Goal: Task Accomplishment & Management: Complete application form

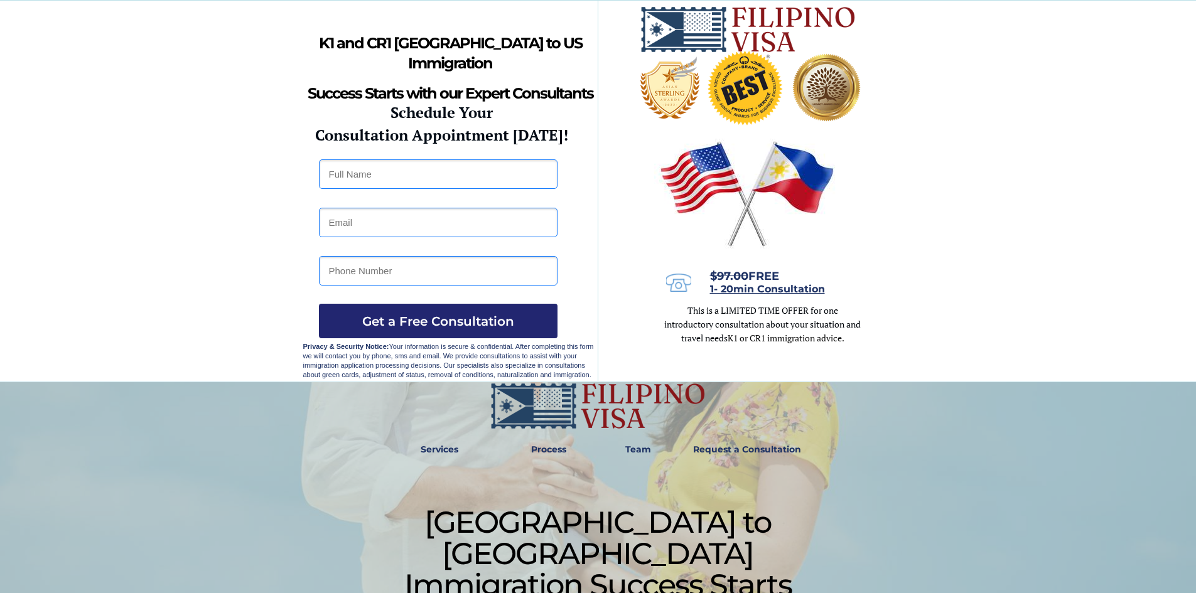
click at [404, 182] on input "text" at bounding box center [438, 174] width 239 height 30
type input "[PERSON_NAME]"
type input "[EMAIL_ADDRESS][DOMAIN_NAME]"
type input "09696294076"
drag, startPoint x: 404, startPoint y: 179, endPoint x: 281, endPoint y: 180, distance: 123.1
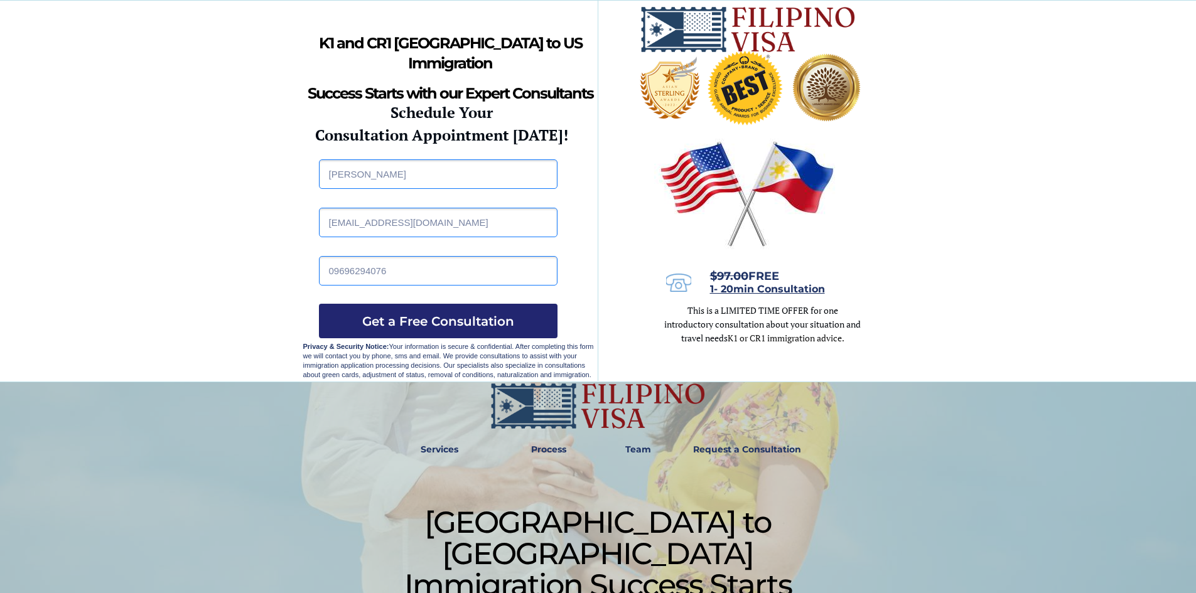
type input "[PERSON_NAME]"
click at [386, 325] on span "Get a Free Consultation" at bounding box center [438, 321] width 239 height 15
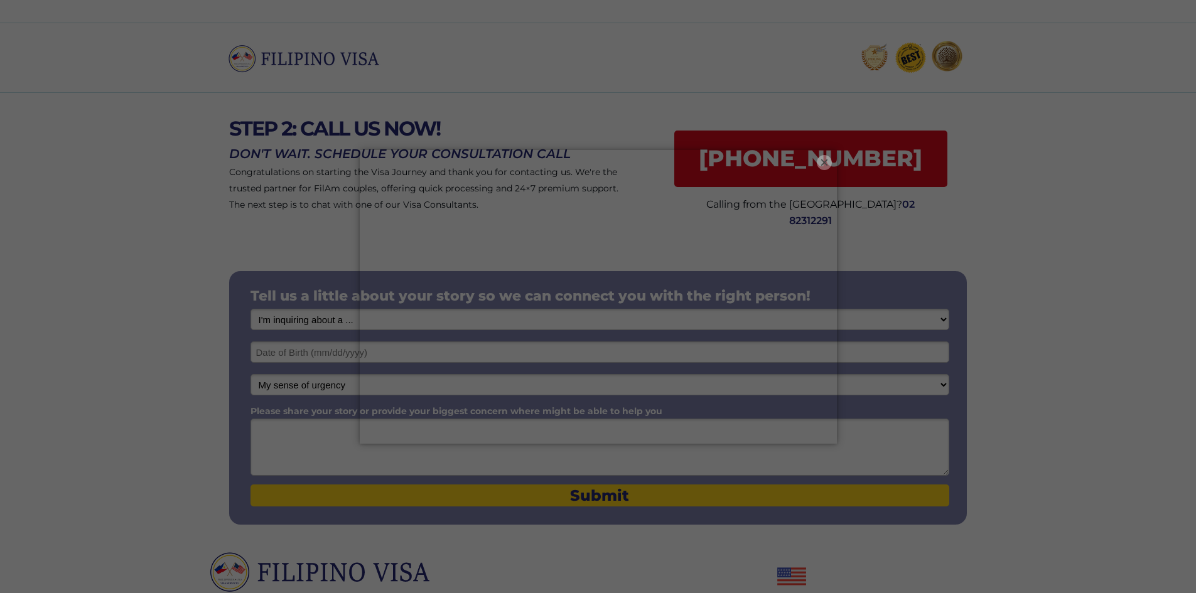
click at [817, 166] on button "×" at bounding box center [824, 162] width 15 height 15
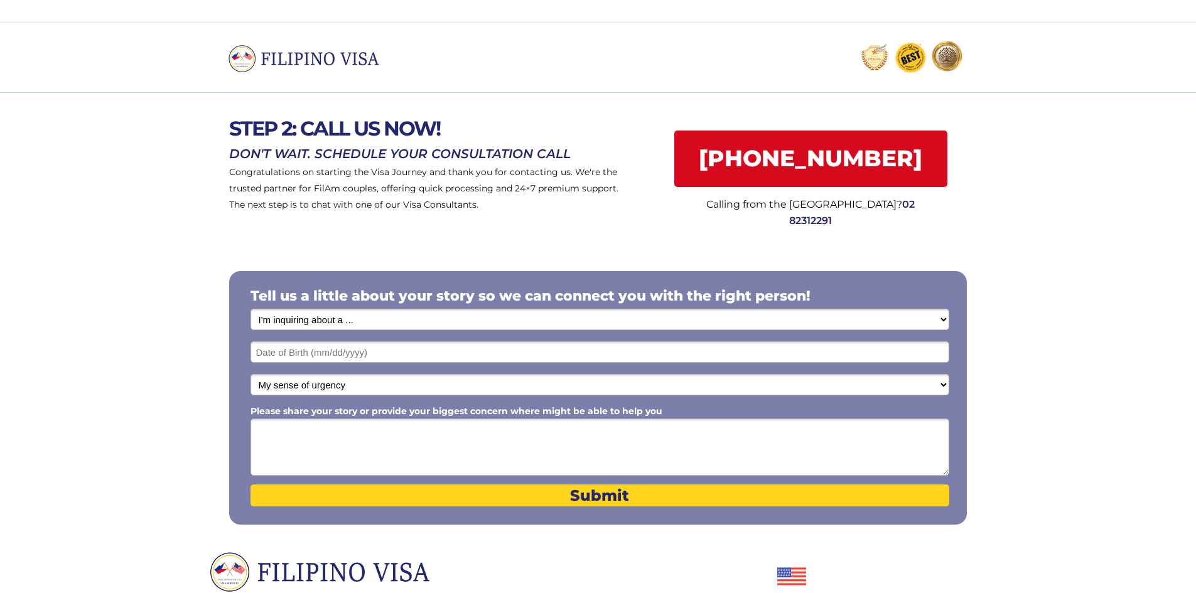
click at [391, 325] on select "I'm inquiring about a ... I don't know or other services Retirement Visa for Th…" at bounding box center [600, 319] width 699 height 21
select select "1798"
click at [251, 309] on select "I'm inquiring about a ... I don't know or other services Retirement Visa for Th…" at bounding box center [600, 319] width 699 height 21
